Goal: Information Seeking & Learning: Learn about a topic

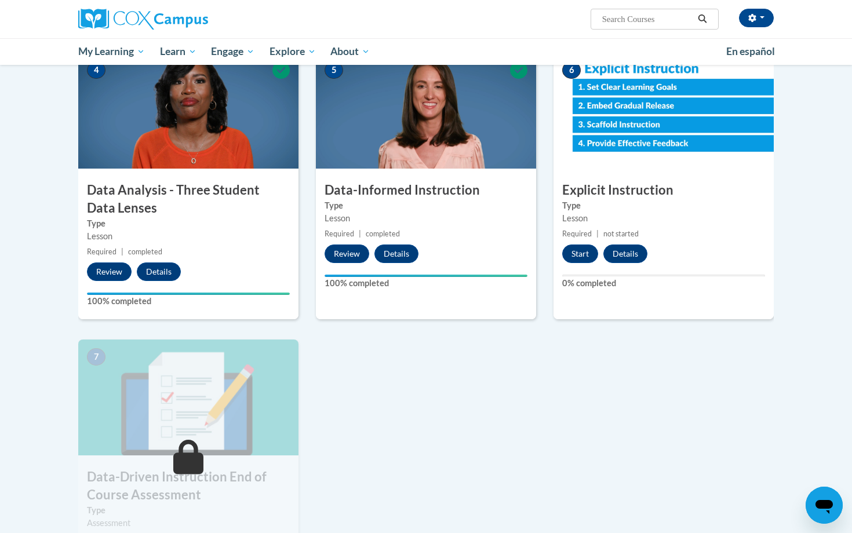
scroll to position [549, 0]
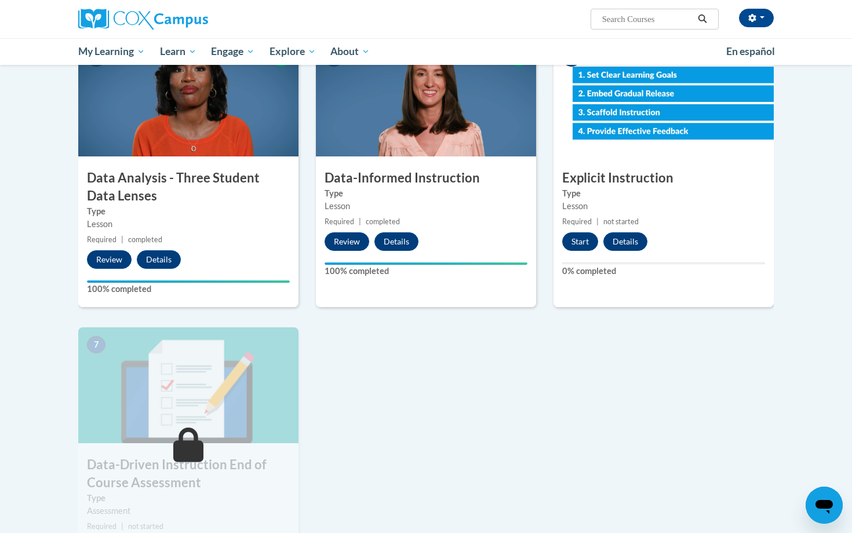
click at [698, 212] on div "Lesson" at bounding box center [663, 206] width 203 height 13
click at [575, 245] on button "Start" at bounding box center [580, 242] width 36 height 19
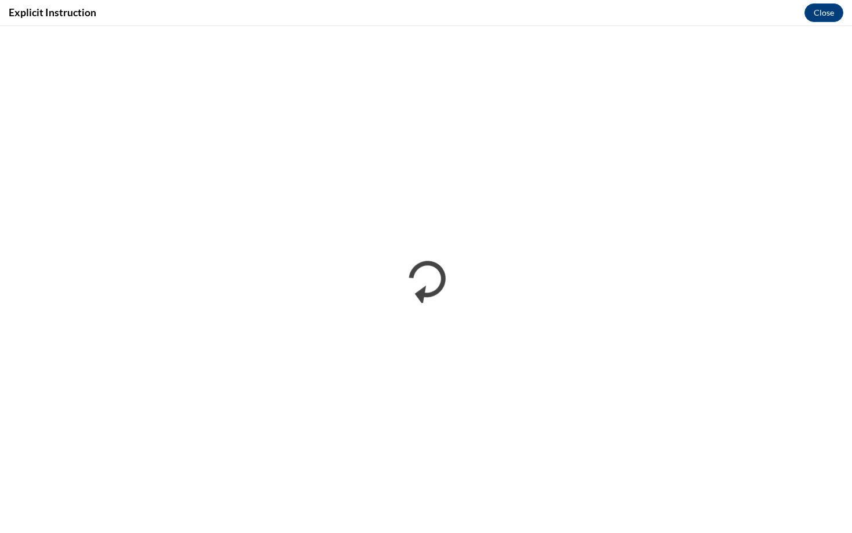
scroll to position [0, 0]
